Goal: Task Accomplishment & Management: Manage account settings

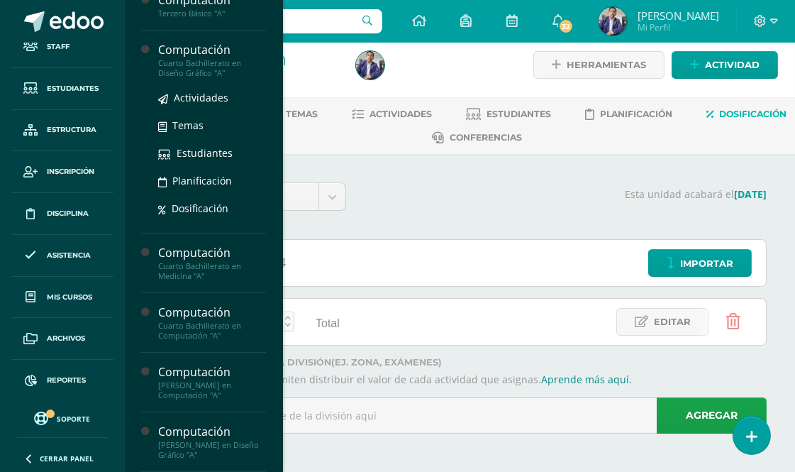
scroll to position [438, 0]
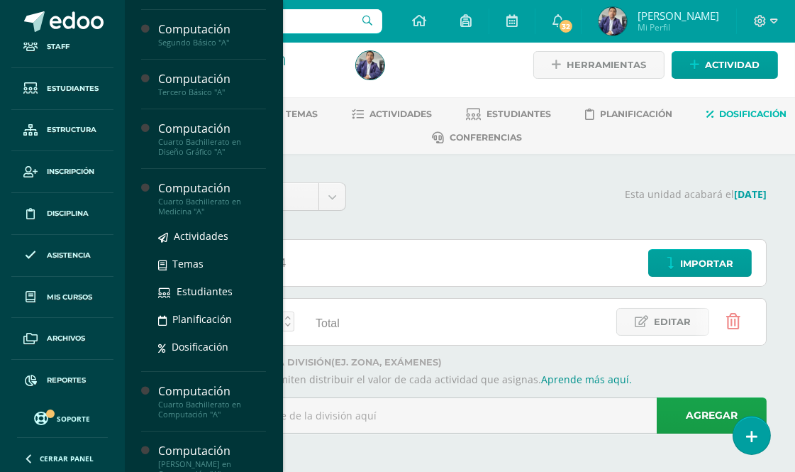
click at [196, 188] on div "Computación" at bounding box center [212, 188] width 108 height 16
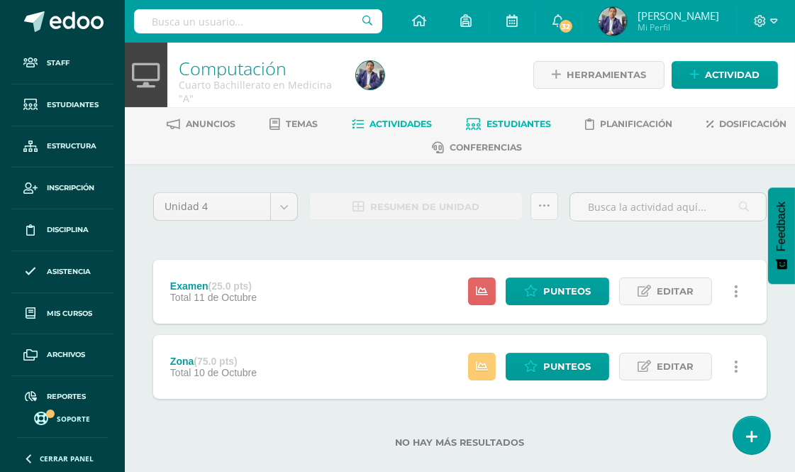
click at [552, 119] on span "Estudiantes" at bounding box center [519, 123] width 65 height 11
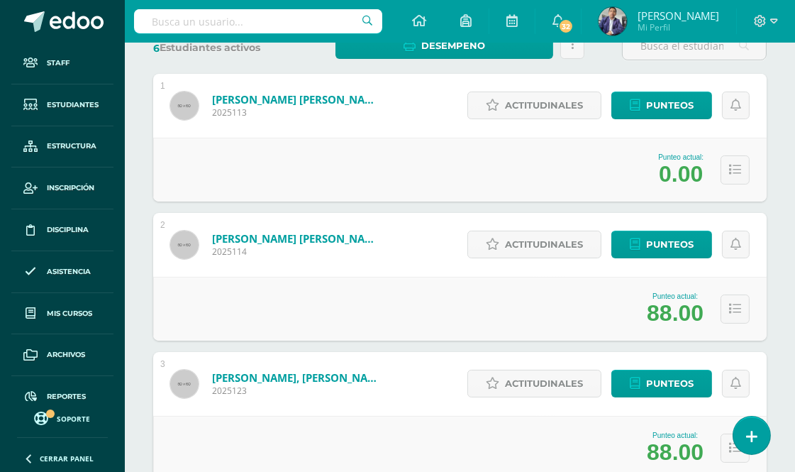
scroll to position [145, 0]
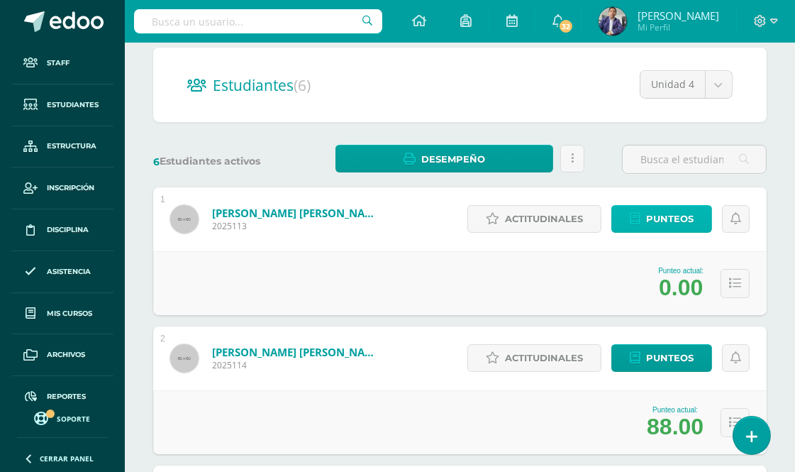
click at [676, 216] on span "Punteos" at bounding box center [670, 219] width 48 height 26
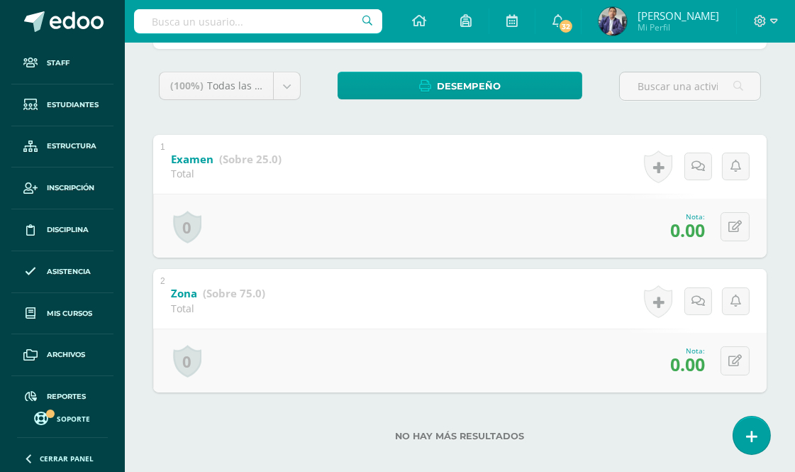
scroll to position [255, 0]
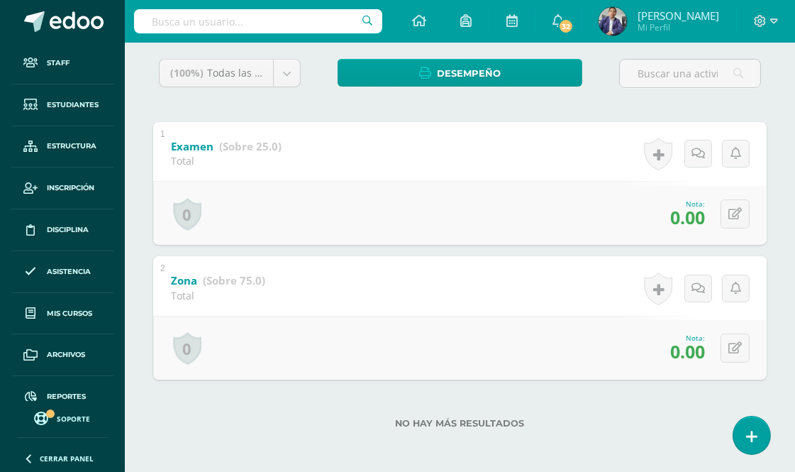
click at [690, 216] on span "0.00" at bounding box center [687, 217] width 35 height 24
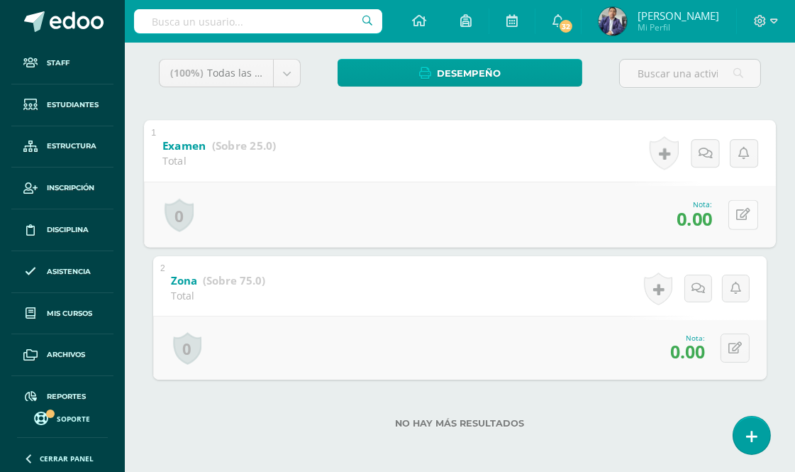
click at [736, 216] on icon at bounding box center [743, 214] width 14 height 12
type input "23"
click at [700, 222] on icon at bounding box center [705, 219] width 13 height 12
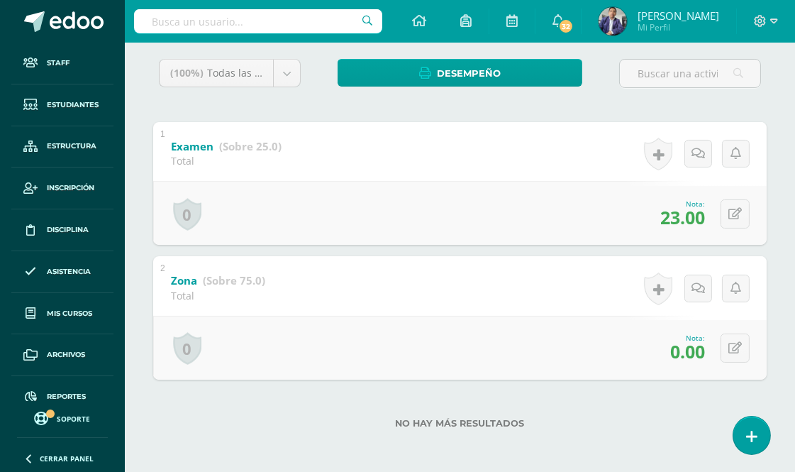
click at [691, 347] on span "0.00" at bounding box center [687, 351] width 35 height 24
click at [733, 343] on icon at bounding box center [734, 348] width 13 height 12
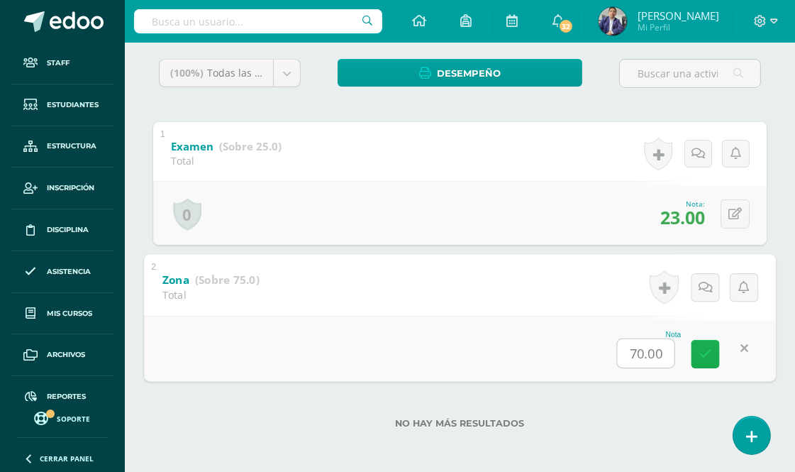
click at [703, 352] on icon at bounding box center [705, 353] width 13 height 12
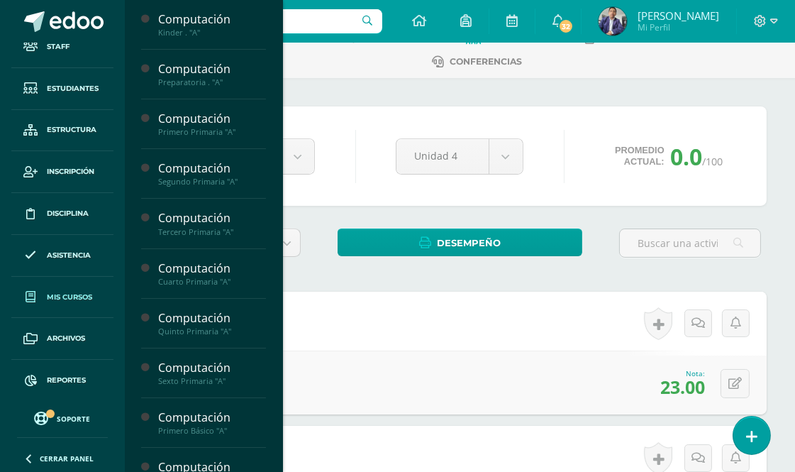
scroll to position [157, 0]
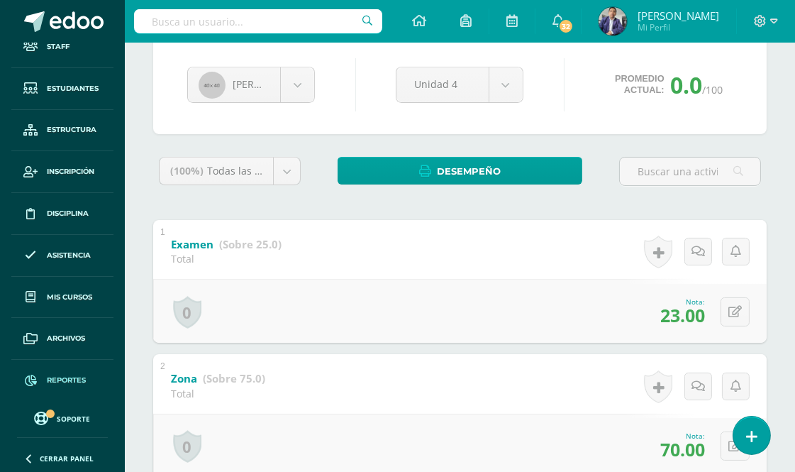
click at [60, 377] on span "Reportes" at bounding box center [66, 379] width 39 height 11
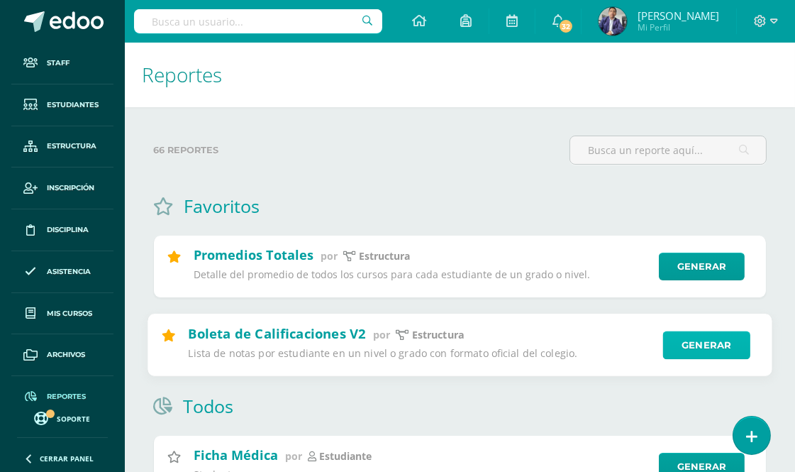
click at [693, 350] on link "Generar" at bounding box center [706, 344] width 87 height 28
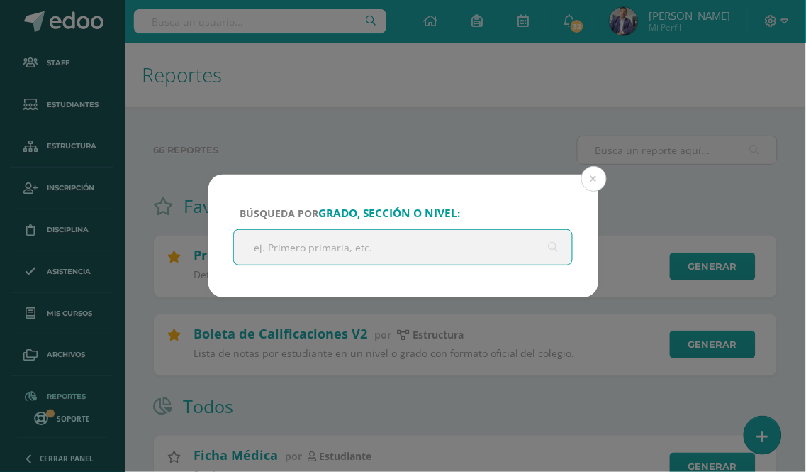
click at [350, 252] on input "text" at bounding box center [403, 247] width 339 height 35
type input "cuarto"
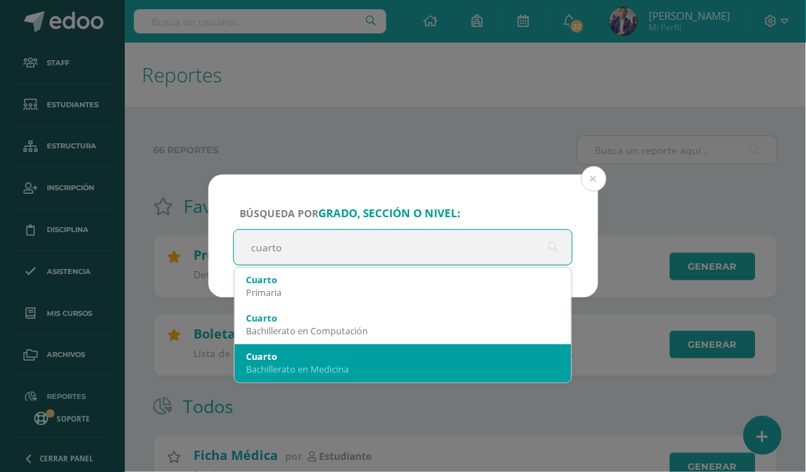
click at [338, 362] on div "Bachillerato en Medicina" at bounding box center [403, 368] width 315 height 13
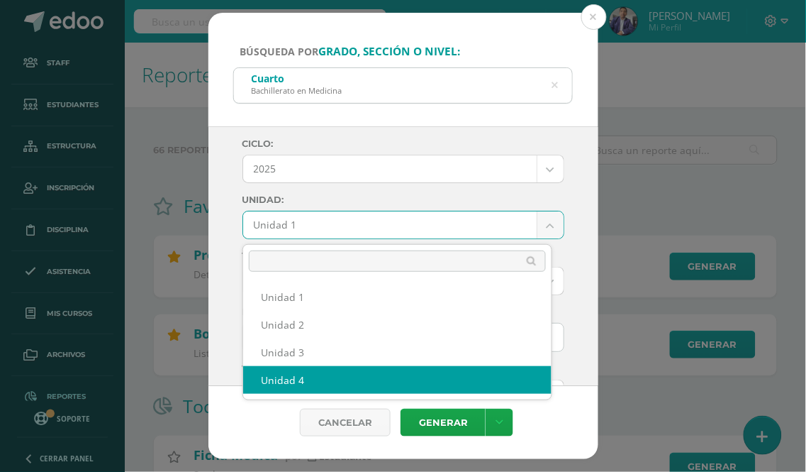
select select "Unidad 4"
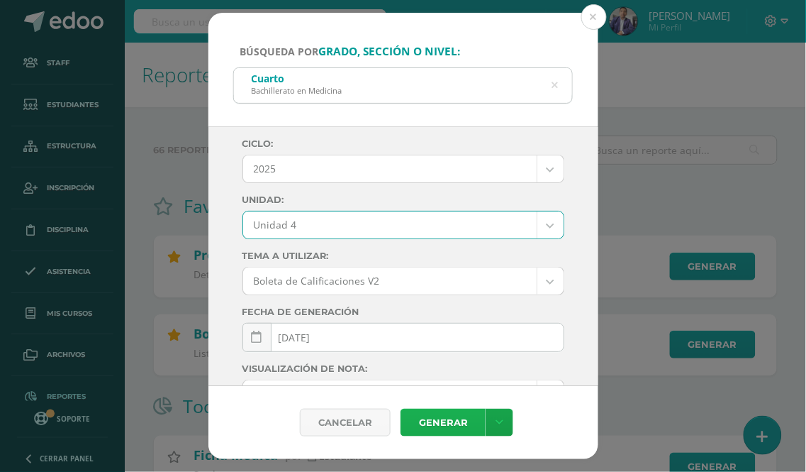
click at [454, 425] on link "Generar" at bounding box center [443, 422] width 85 height 28
